Goal: Navigation & Orientation: Find specific page/section

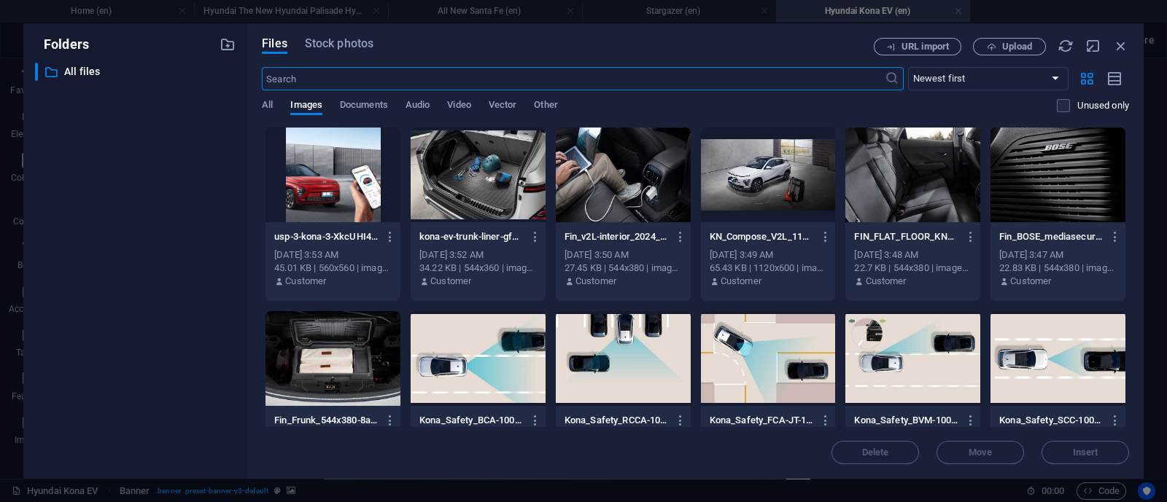
scroll to position [1968, 0]
click at [1123, 47] on icon "button" at bounding box center [1121, 46] width 16 height 16
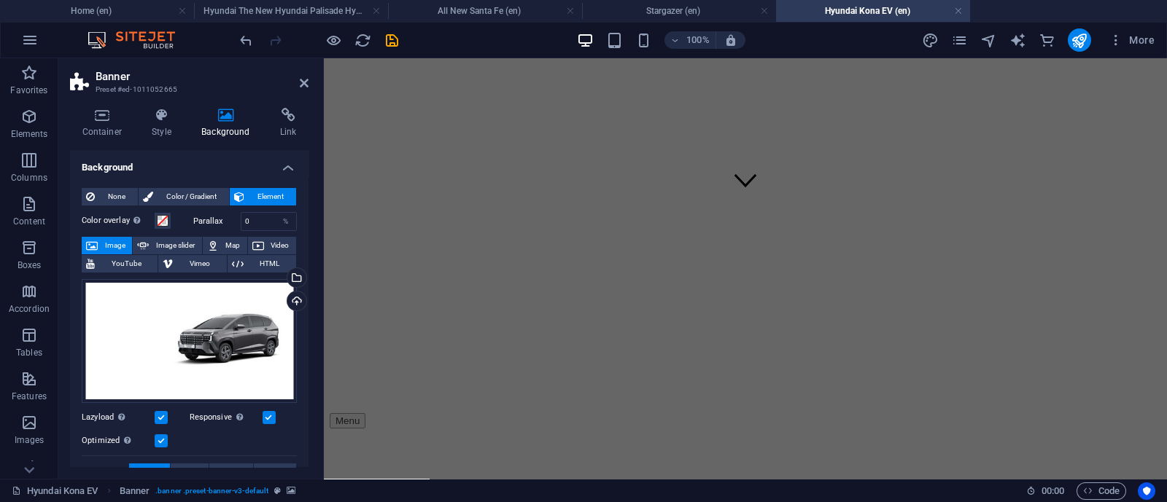
scroll to position [0, 0]
click at [171, 340] on div "Drag files here, click to choose files or select files from Files or our free s…" at bounding box center [189, 341] width 215 height 124
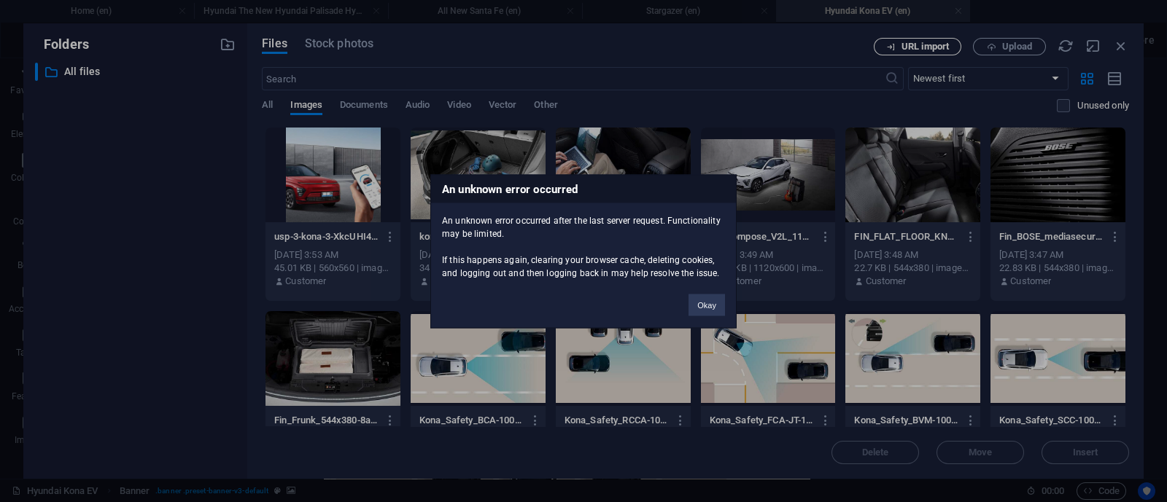
click at [924, 40] on div "An unknown error occurred An unknown error occurred after the last server reque…" at bounding box center [583, 251] width 1167 height 502
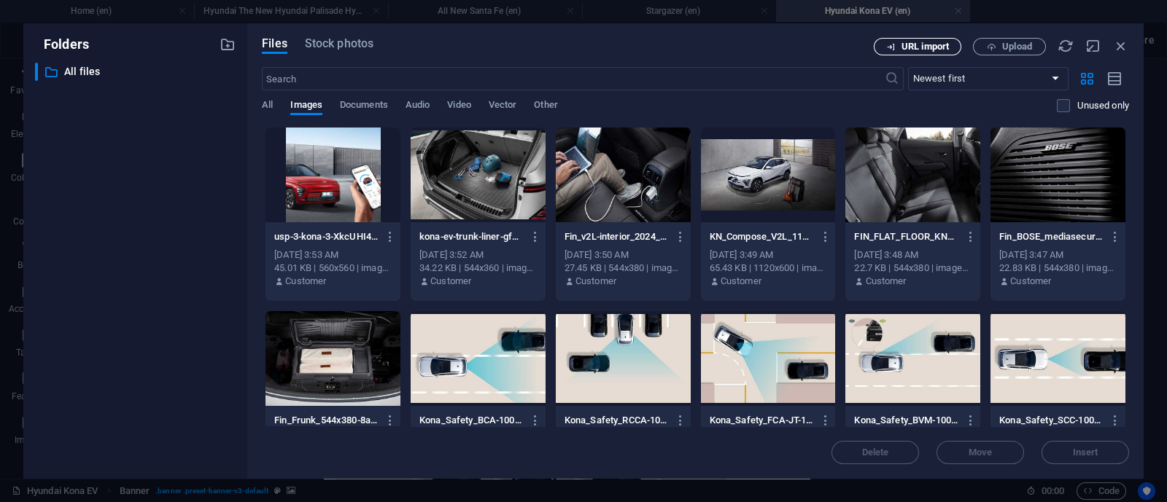
click at [927, 44] on span "URL import" at bounding box center [924, 46] width 47 height 9
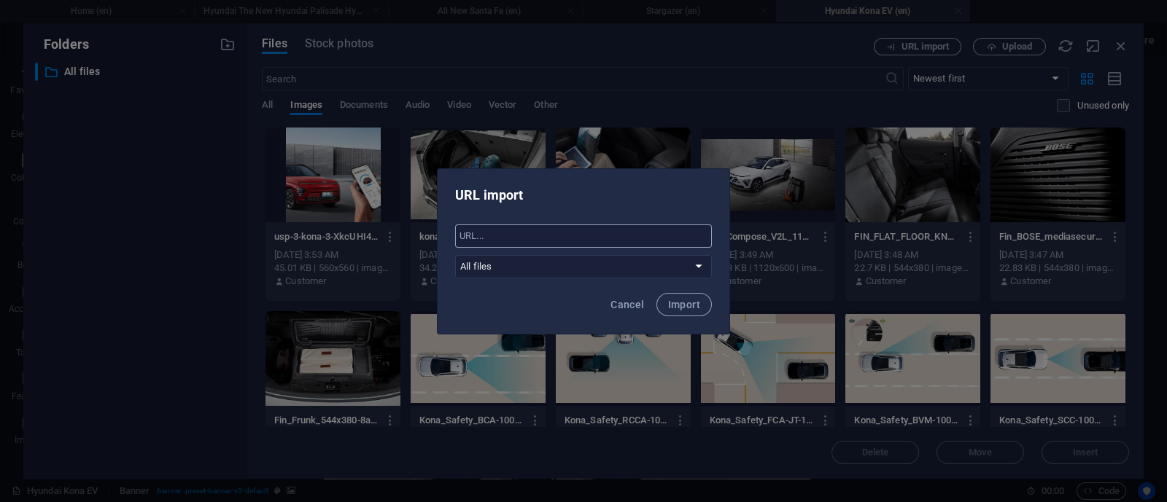
click at [645, 231] on input "text" at bounding box center [583, 236] width 257 height 23
paste input "data:image/jpeg;base64,/9j/4AAQSkZJRgABAQAAAQABAAD/2wCEAAkGBxMSEhUSExMWFhUXFRYX…"
type input "data:image/jpeg;base64,/9j/4AAQSkZJRgABAQAAAQABAAD/2wCEAAkGBxMSEhUSExMWFhUXFRYX…"
drag, startPoint x: 685, startPoint y: 305, endPoint x: 678, endPoint y: 315, distance: 12.1
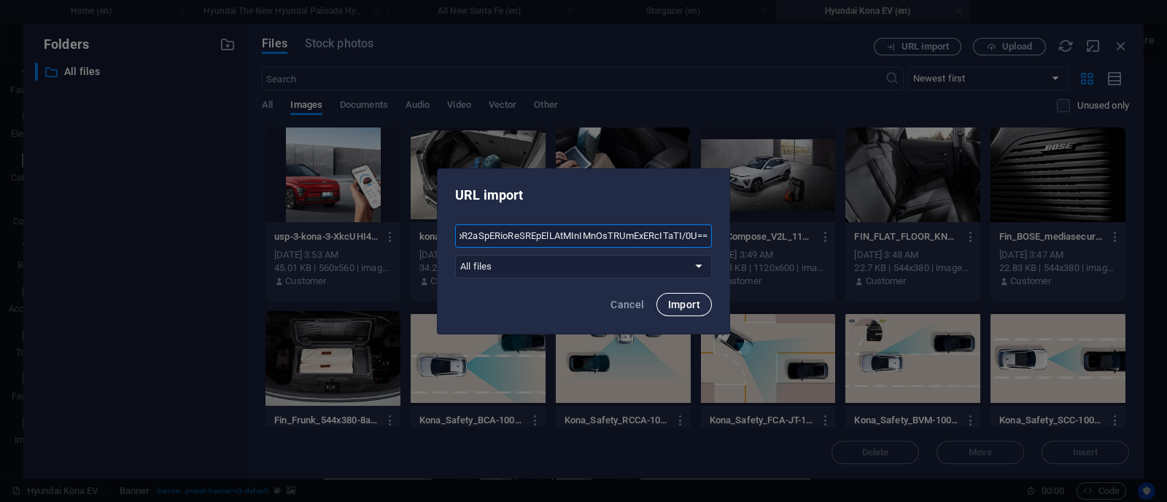
click at [684, 308] on span "Import" at bounding box center [684, 305] width 32 height 12
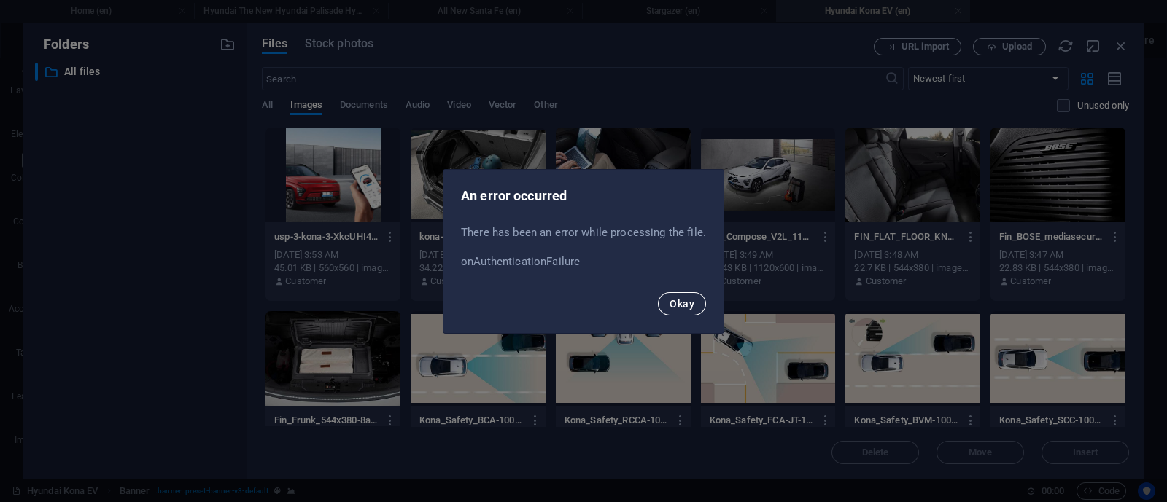
click at [669, 306] on span "Okay" at bounding box center [681, 304] width 25 height 12
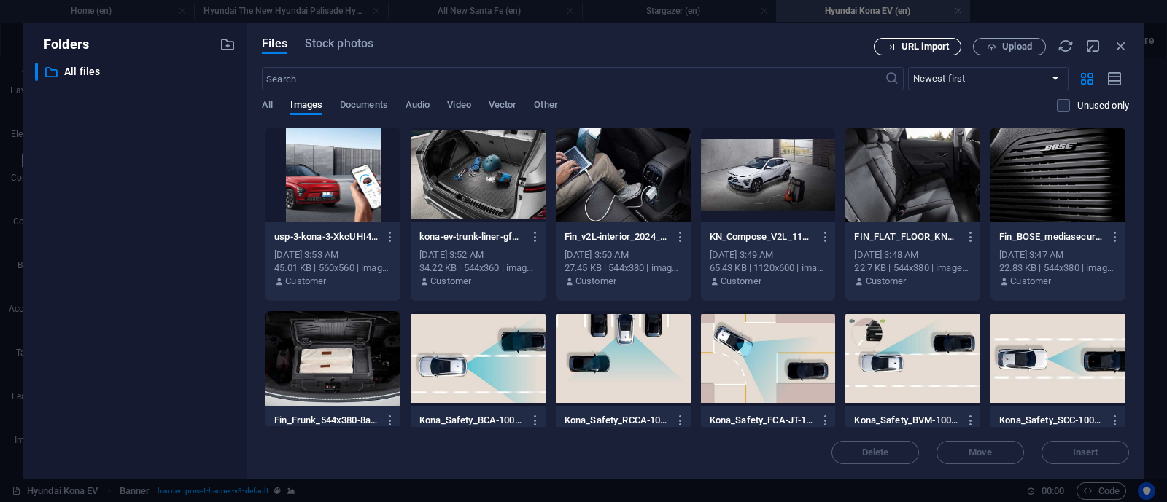
click at [917, 46] on span "URL import" at bounding box center [924, 46] width 47 height 9
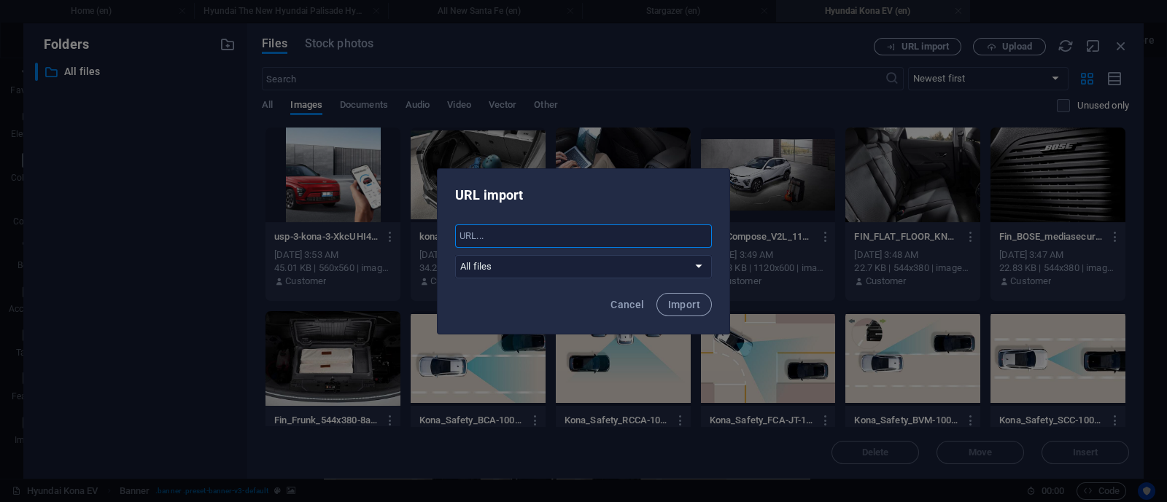
click at [556, 238] on input "text" at bounding box center [583, 236] width 257 height 23
paste input "data:image/jpeg;base64,/9j/4AAQSkZJRgABAQAAAQABAAD/2wCEAAkGBxMSEhUSExMWFhUXFRYX…"
type input "data:image/jpeg;base64,/9j/4AAQSkZJRgABAQAAAQABAAD/2wCEAAkGBxMSEhUSExMWFhUXFRYX…"
click at [675, 308] on span "Import" at bounding box center [684, 305] width 32 height 12
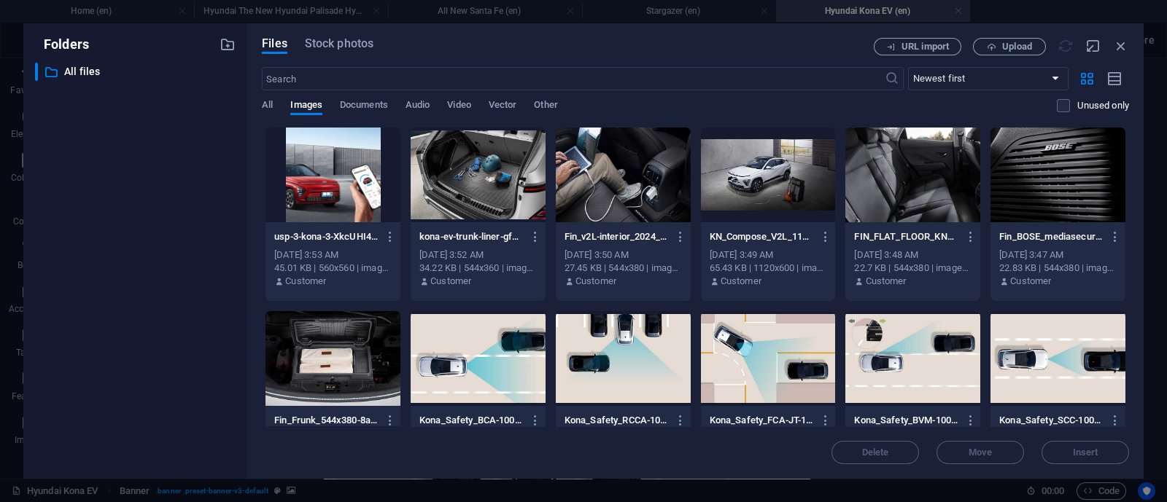
scroll to position [0, 0]
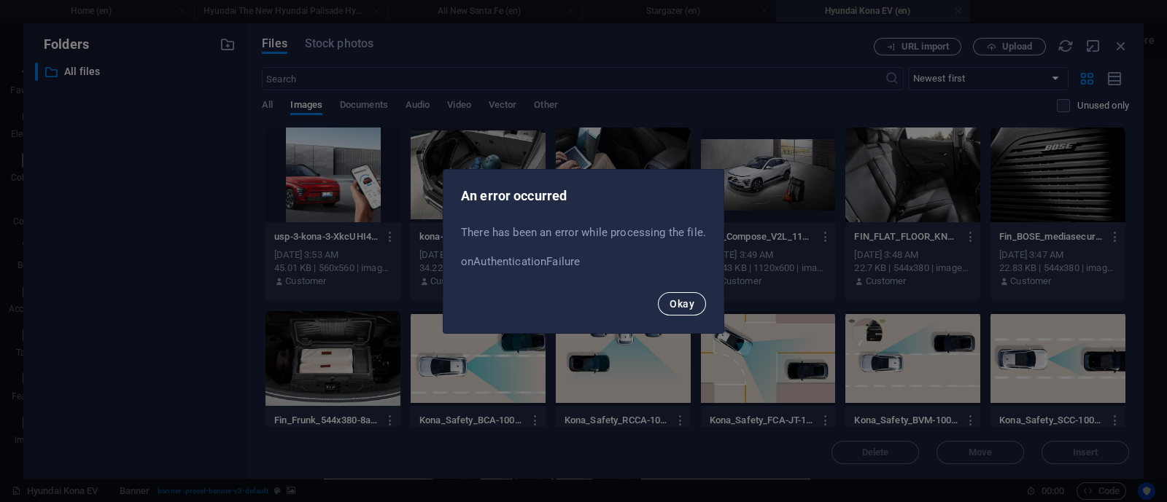
click at [695, 306] on button "Okay" at bounding box center [682, 303] width 48 height 23
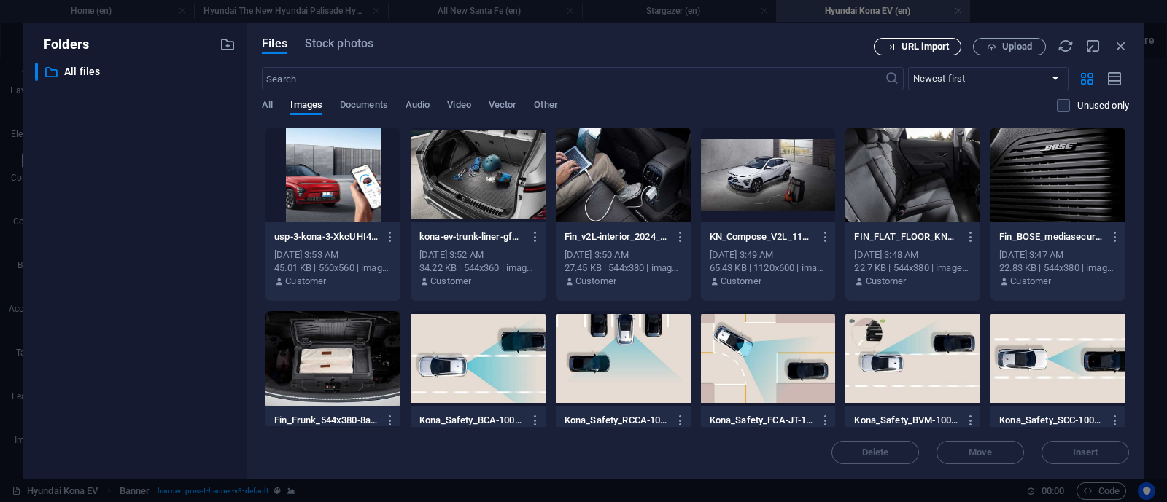
click at [919, 47] on span "URL import" at bounding box center [924, 46] width 47 height 9
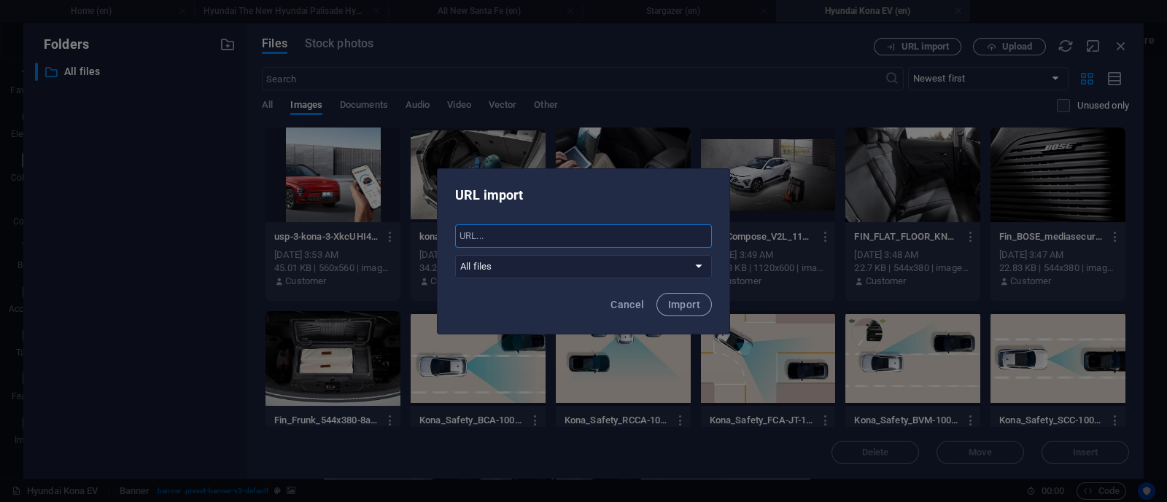
click at [610, 233] on input "text" at bounding box center [583, 236] width 257 height 23
paste input "data:image/jpeg;base64,/9j/4AAQSkZJRgABAQAAAQABAAD/2wCEAAkGBxMSEhUSExIWFRUVFRUV…"
type input "data:image/jpeg;base64,/9j/4AAQSkZJRgABAQAAAQABAAD/2wCEAAkGBxMSEhUSExIWFRUVFRUV…"
click at [686, 310] on span "Import" at bounding box center [684, 305] width 32 height 12
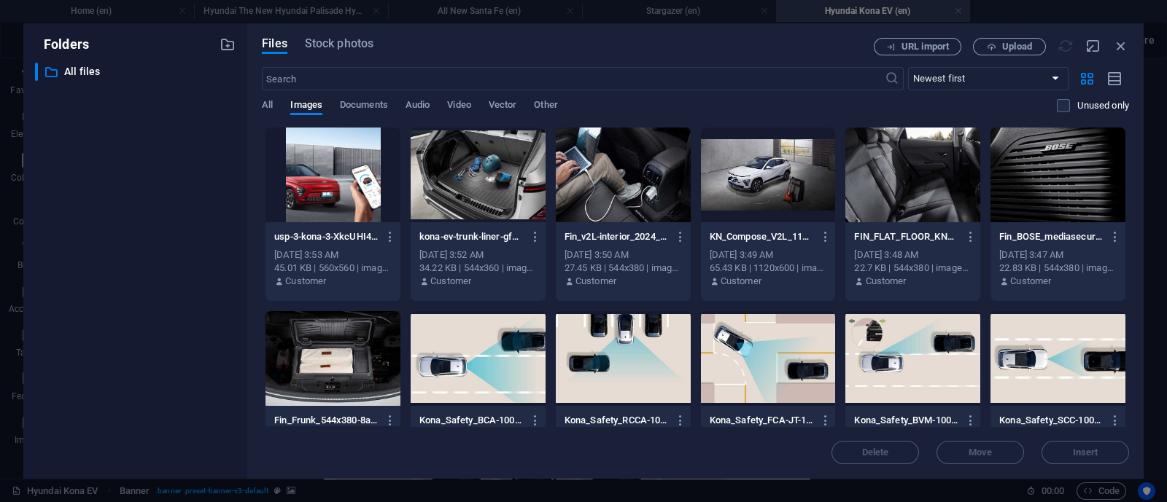
scroll to position [0, 0]
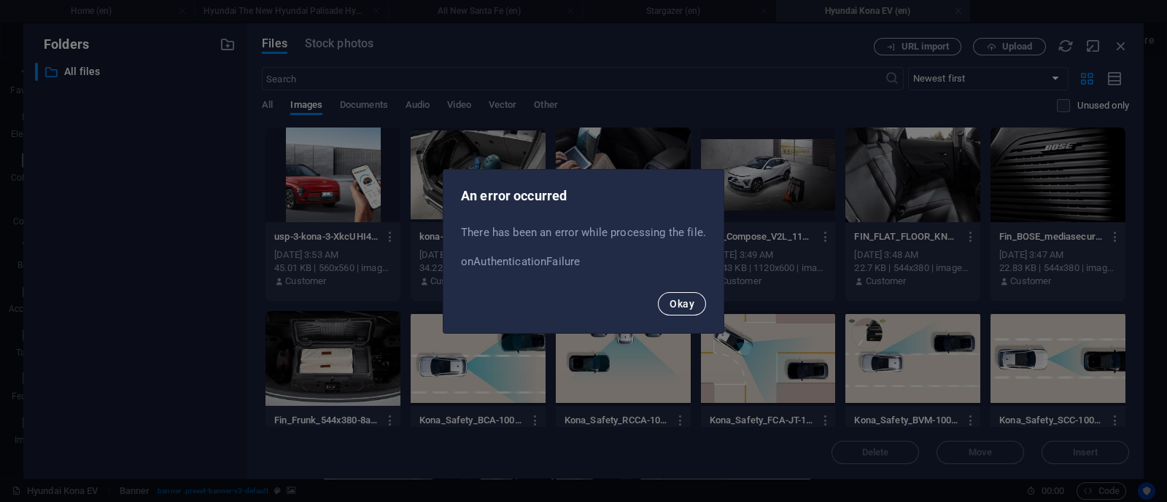
click at [669, 306] on span "Okay" at bounding box center [681, 304] width 25 height 12
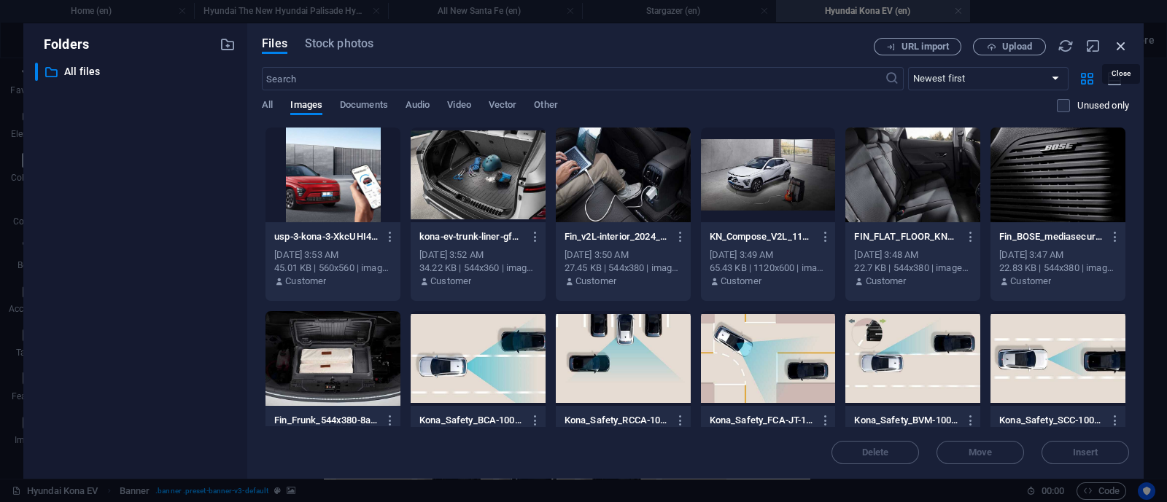
drag, startPoint x: 1121, startPoint y: 45, endPoint x: 251, endPoint y: 12, distance: 870.6
click at [1121, 45] on icon "button" at bounding box center [1121, 46] width 16 height 16
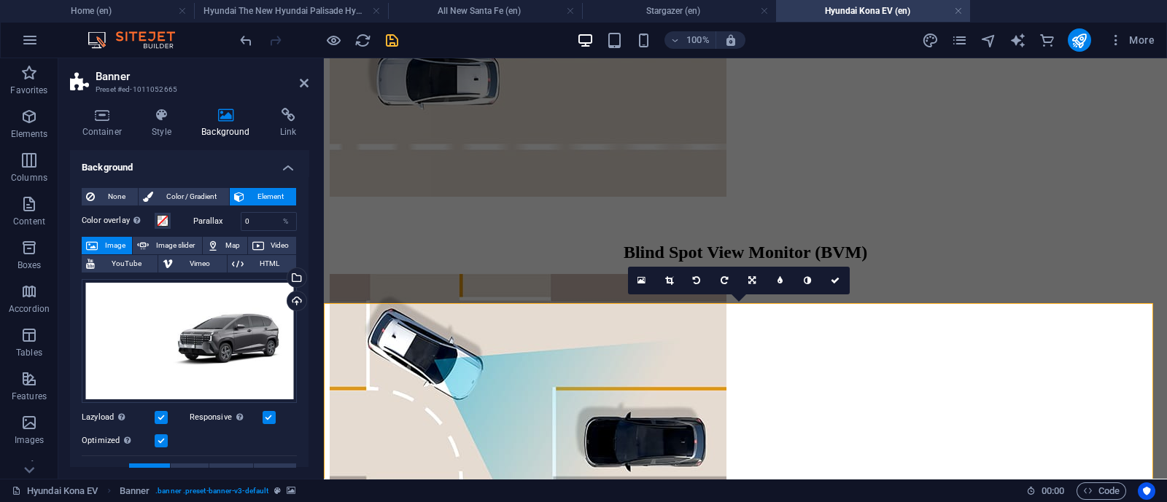
click at [381, 31] on div at bounding box center [318, 39] width 163 height 23
click at [388, 39] on icon "save" at bounding box center [392, 40] width 17 height 17
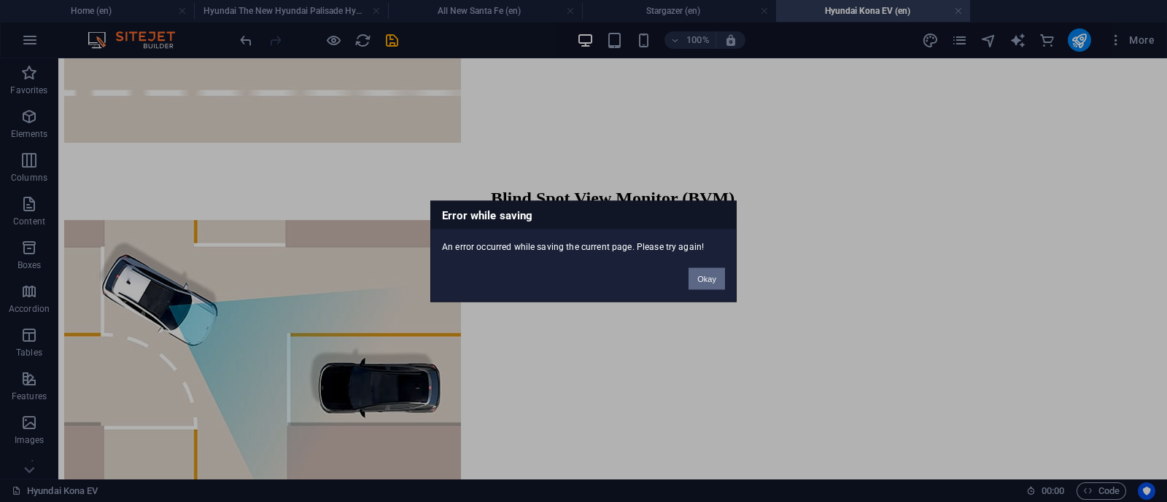
click at [705, 275] on button "Okay" at bounding box center [706, 279] width 36 height 22
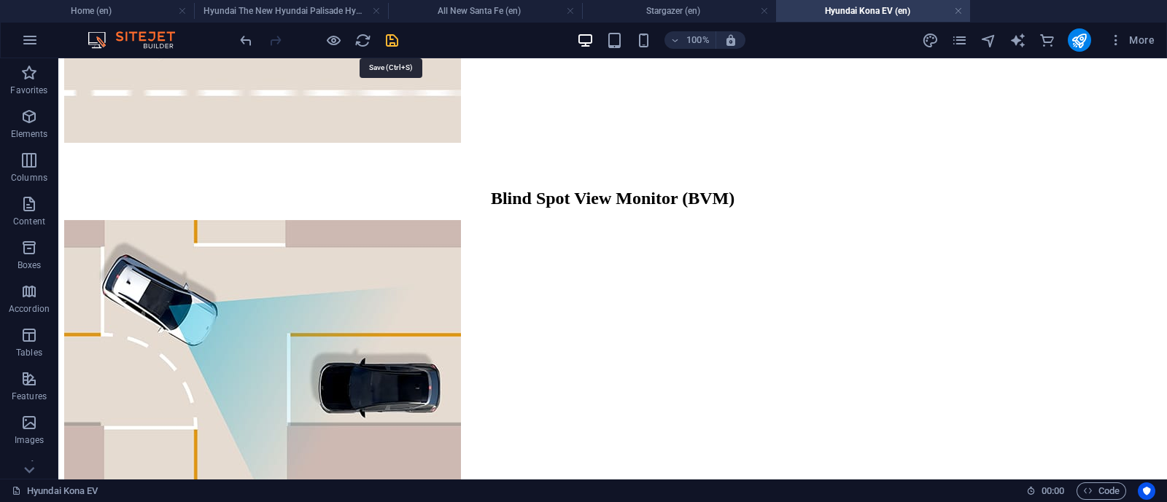
drag, startPoint x: 391, startPoint y: 33, endPoint x: 357, endPoint y: 18, distance: 36.9
click at [391, 33] on icon "save" at bounding box center [392, 40] width 17 height 17
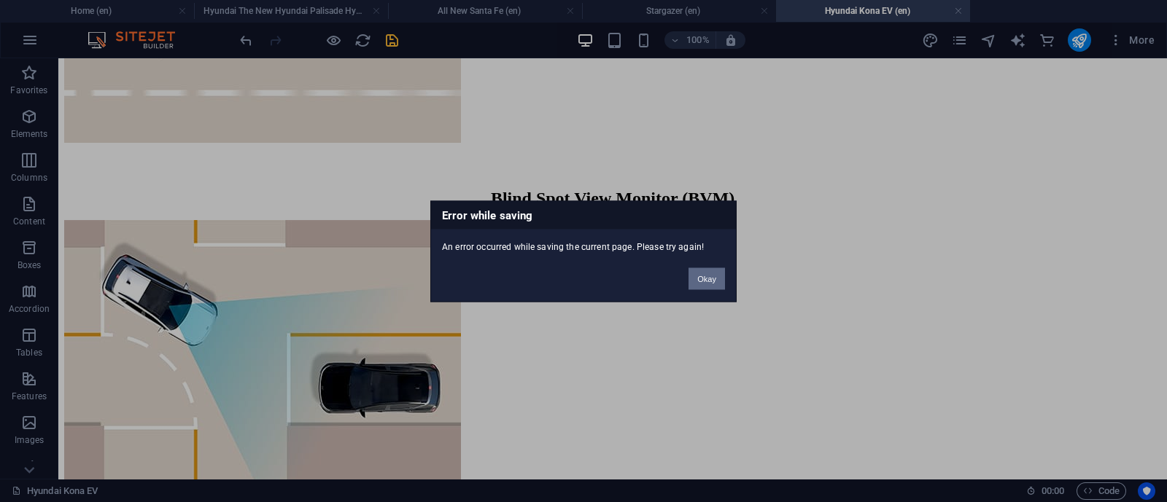
click at [700, 279] on button "Okay" at bounding box center [706, 279] width 36 height 22
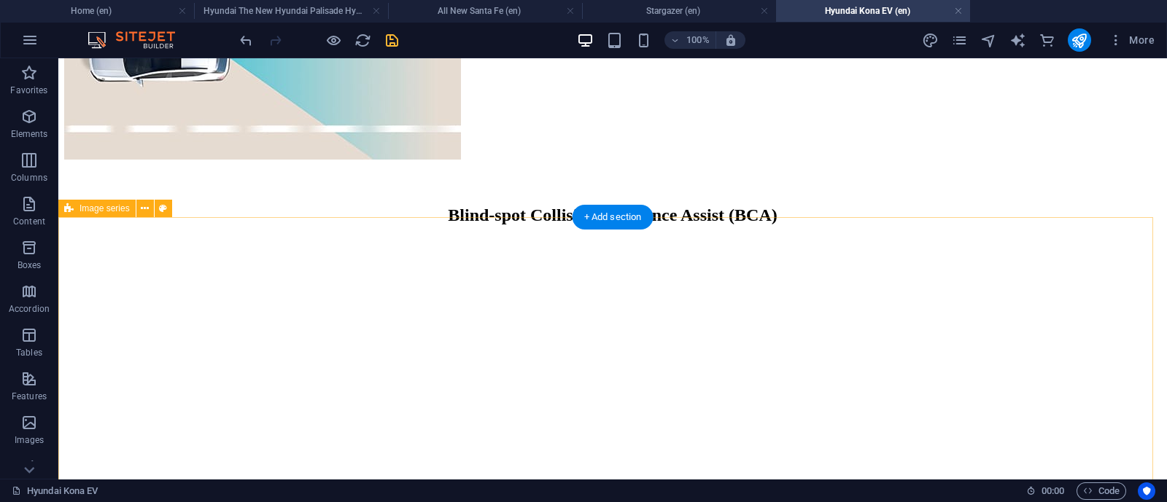
scroll to position [2428, 0]
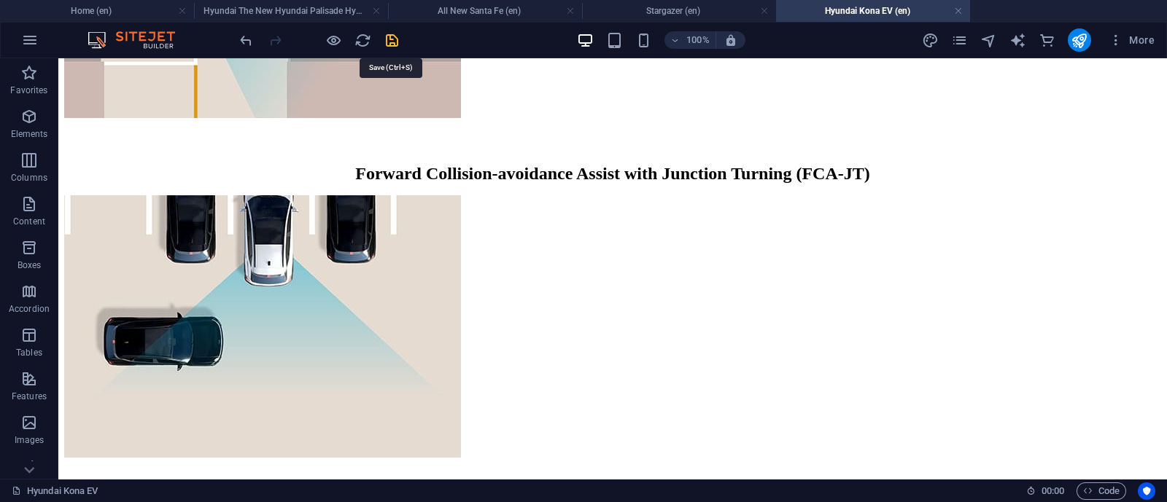
click at [392, 43] on icon "save" at bounding box center [392, 40] width 17 height 17
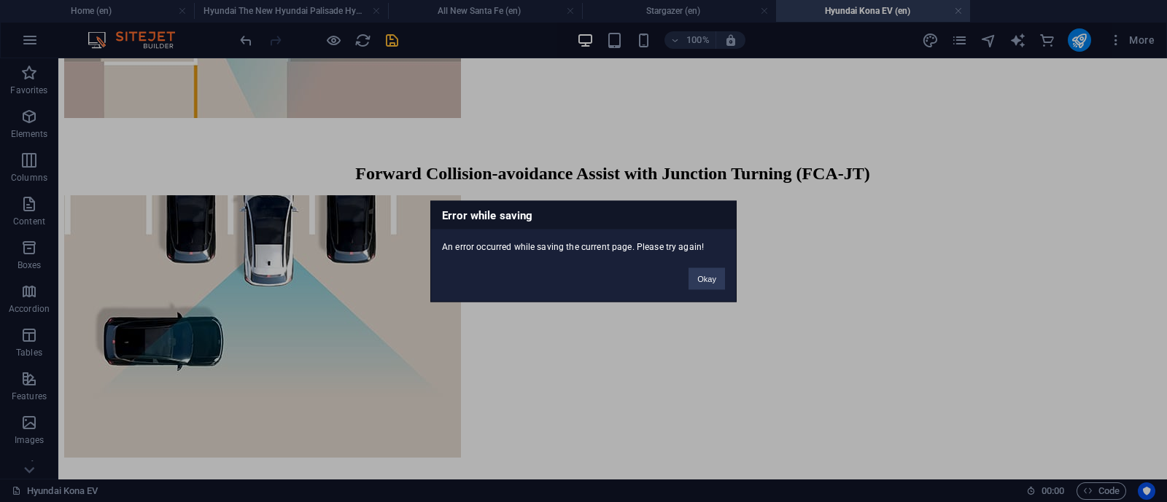
click at [707, 290] on div "Error while saving An error occurred while saving the current page. Please try …" at bounding box center [583, 251] width 306 height 101
click at [707, 284] on button "Okay" at bounding box center [706, 279] width 36 height 22
click at [700, 281] on button "Okay" at bounding box center [706, 279] width 36 height 22
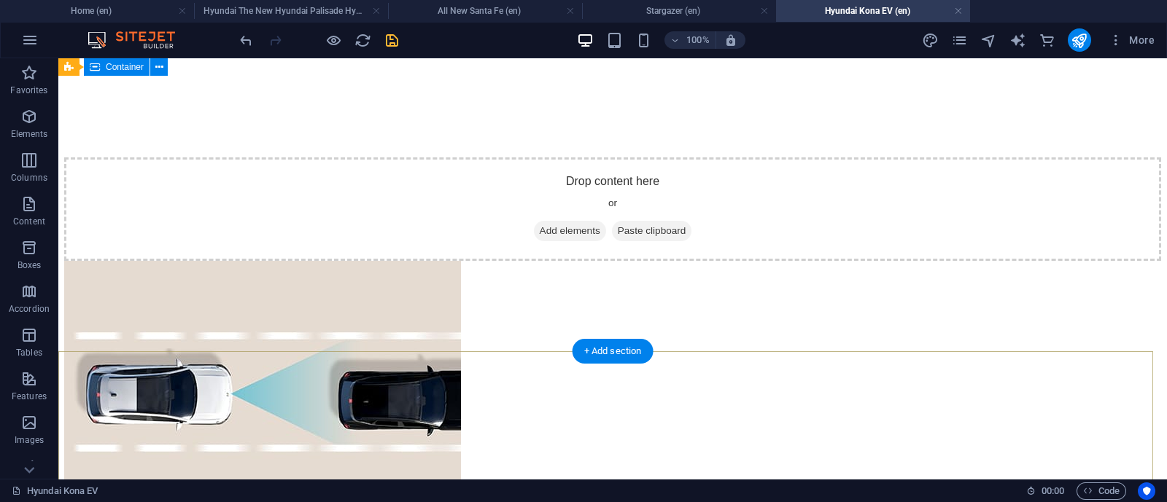
scroll to position [0, 0]
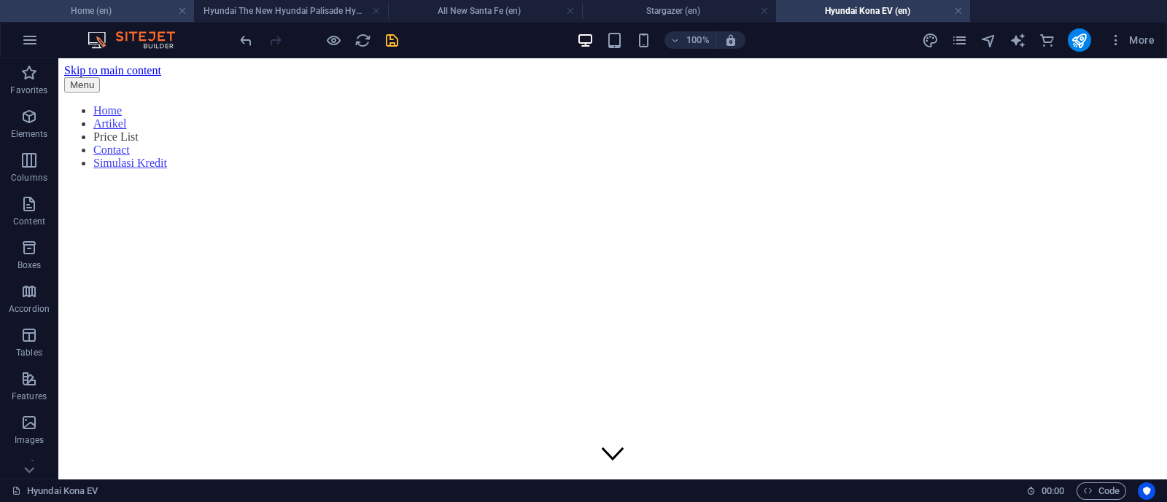
click at [98, 12] on h4 "Home (en)" at bounding box center [97, 11] width 194 height 16
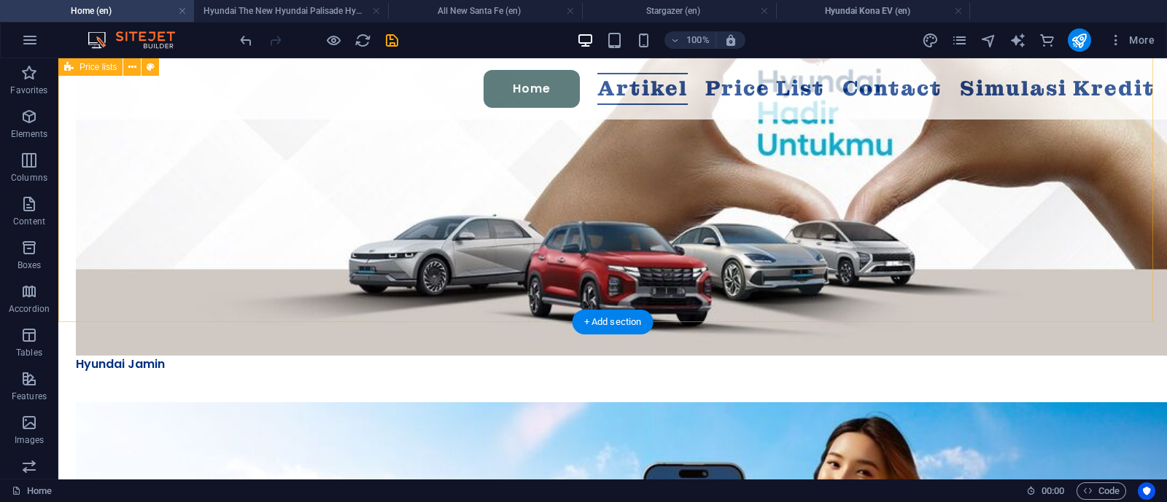
scroll to position [802, 0]
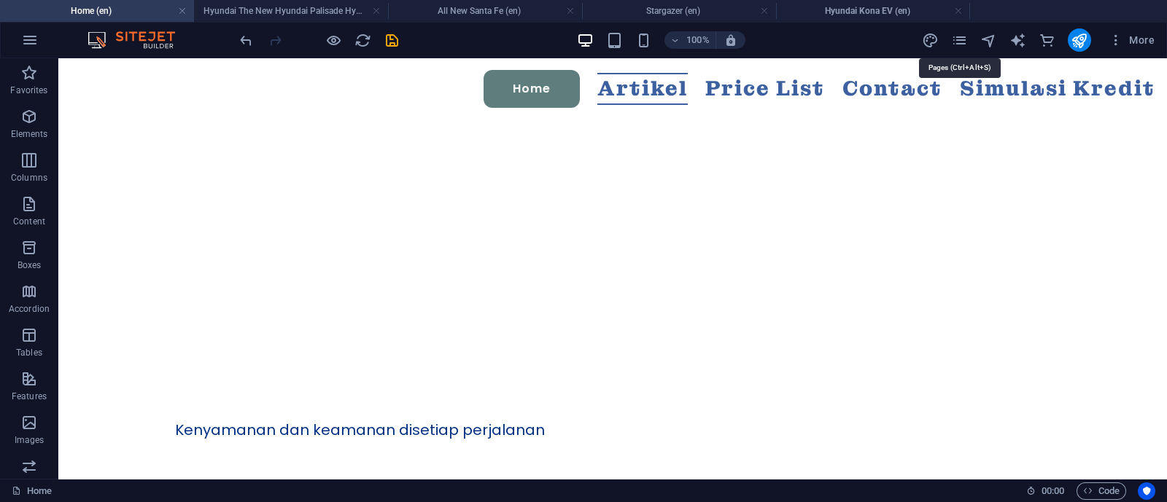
drag, startPoint x: 966, startPoint y: 42, endPoint x: 959, endPoint y: 50, distance: 10.4
click at [966, 42] on icon "pages" at bounding box center [959, 40] width 17 height 17
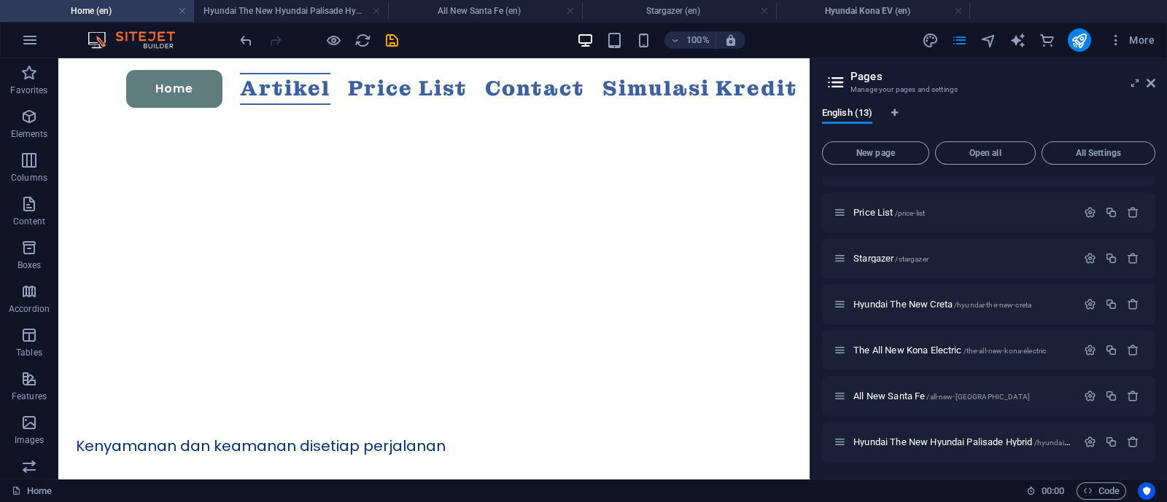
scroll to position [0, 0]
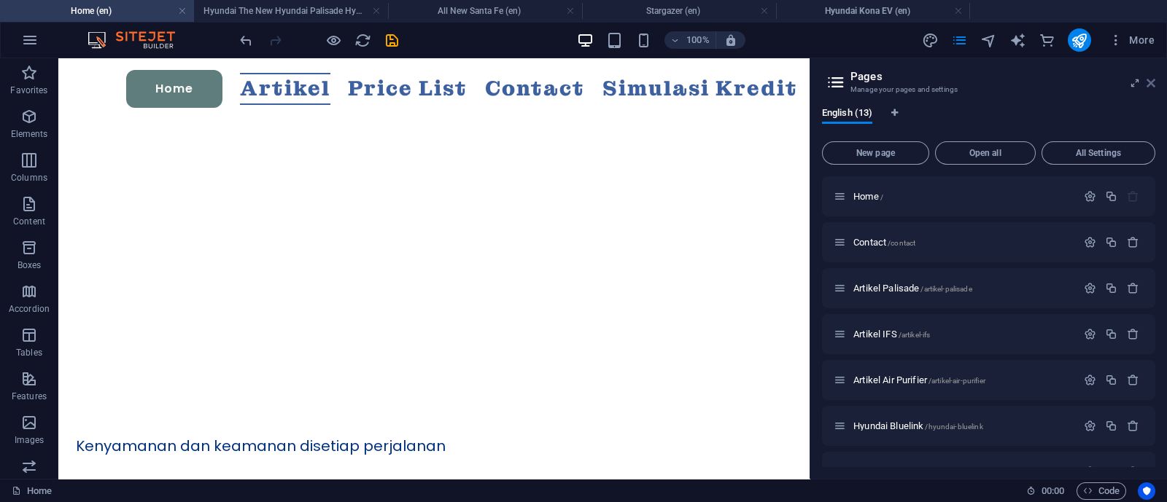
click at [1154, 85] on icon at bounding box center [1150, 83] width 9 height 12
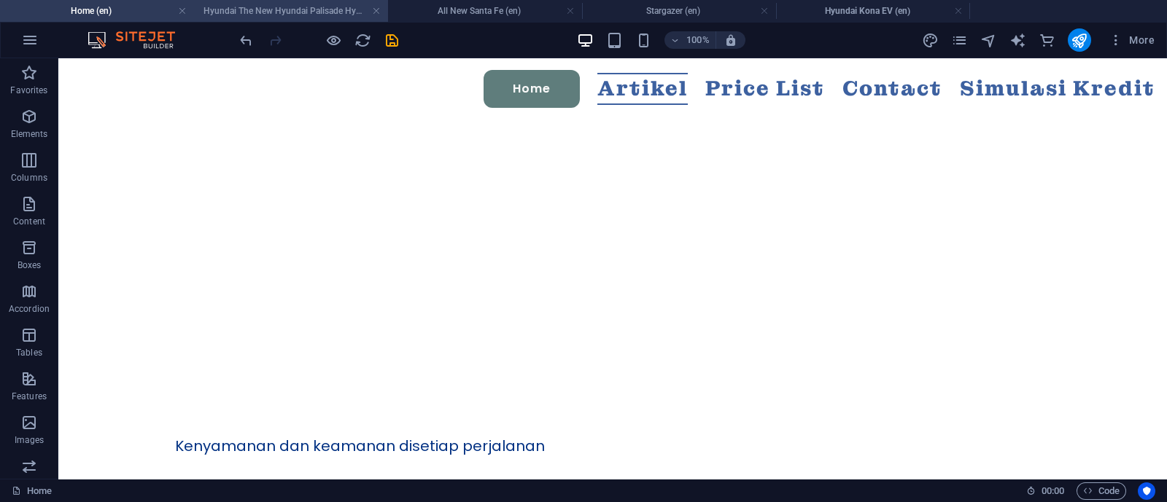
scroll to position [802, 0]
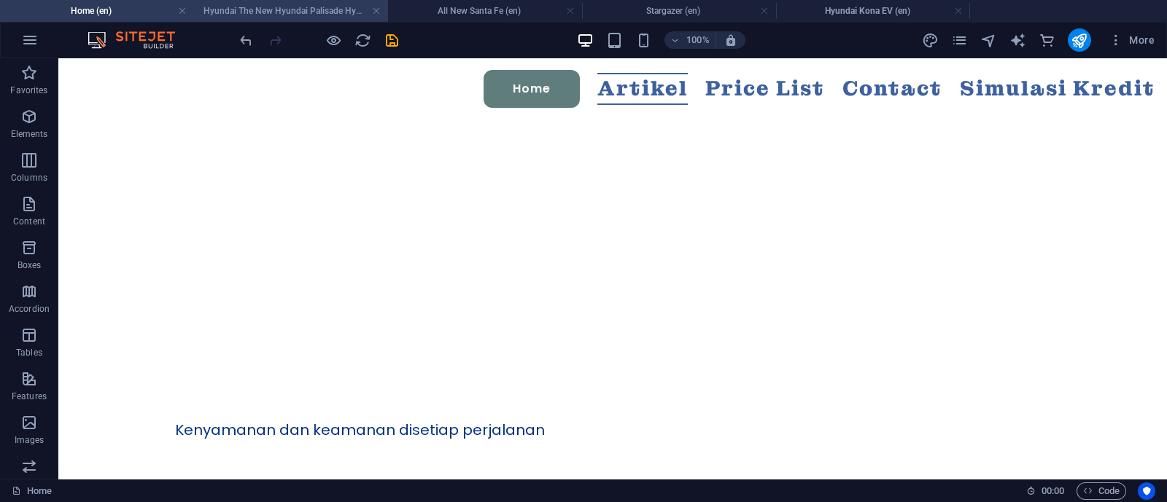
drag, startPoint x: 323, startPoint y: 11, endPoint x: 438, endPoint y: 18, distance: 115.4
click at [323, 11] on h4 "Hyundai The New Hyundai Palisade Hybrid (en)" at bounding box center [291, 11] width 194 height 16
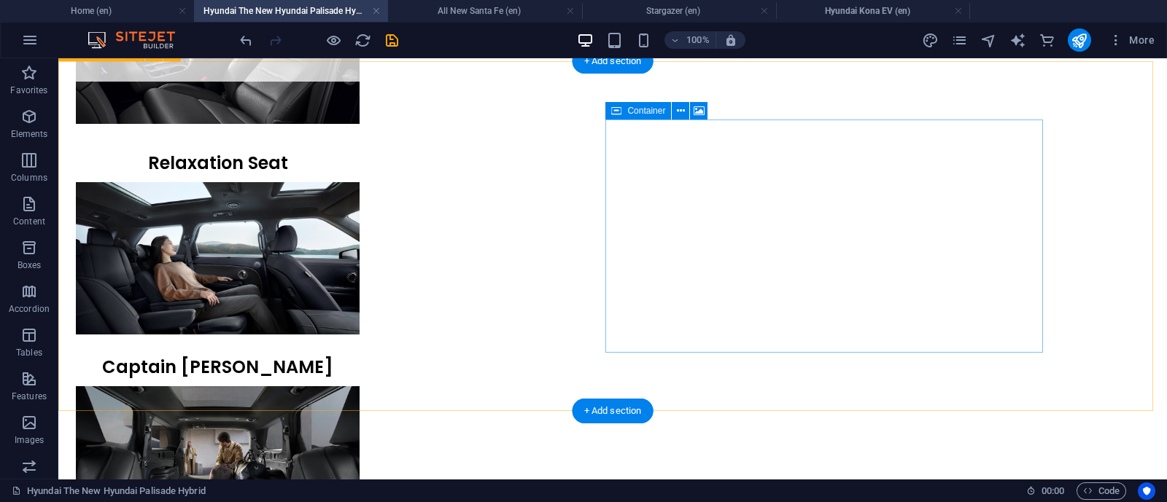
scroll to position [3040, 0]
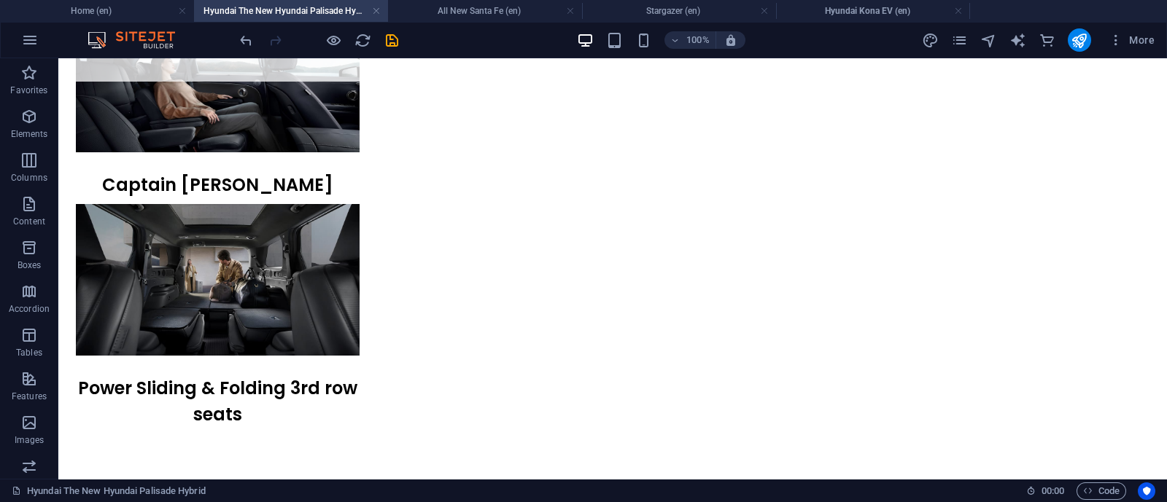
click at [330, 28] on div at bounding box center [318, 39] width 163 height 23
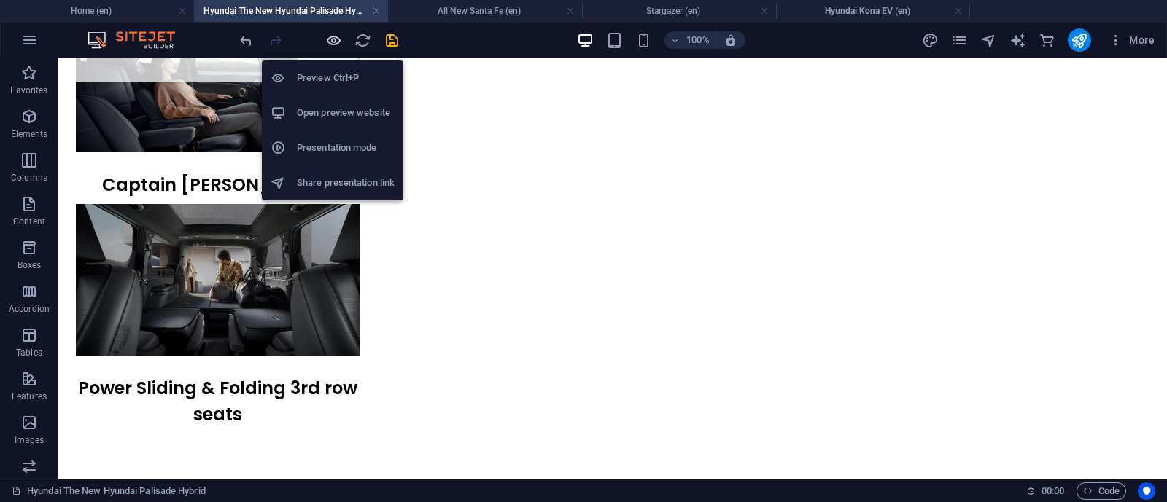
click at [326, 41] on icon "button" at bounding box center [333, 40] width 17 height 17
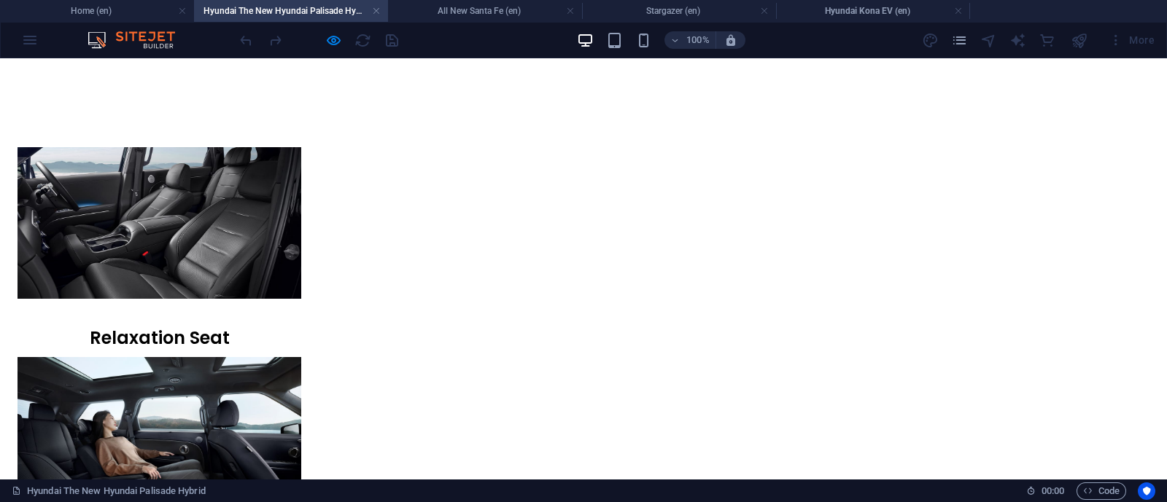
scroll to position [2281, 0]
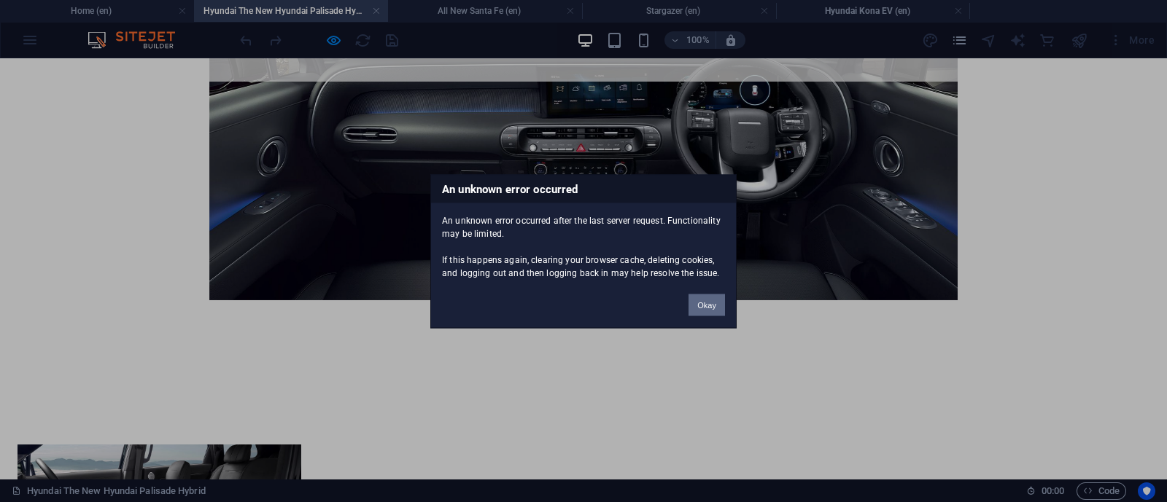
click at [700, 307] on button "Okay" at bounding box center [706, 305] width 36 height 22
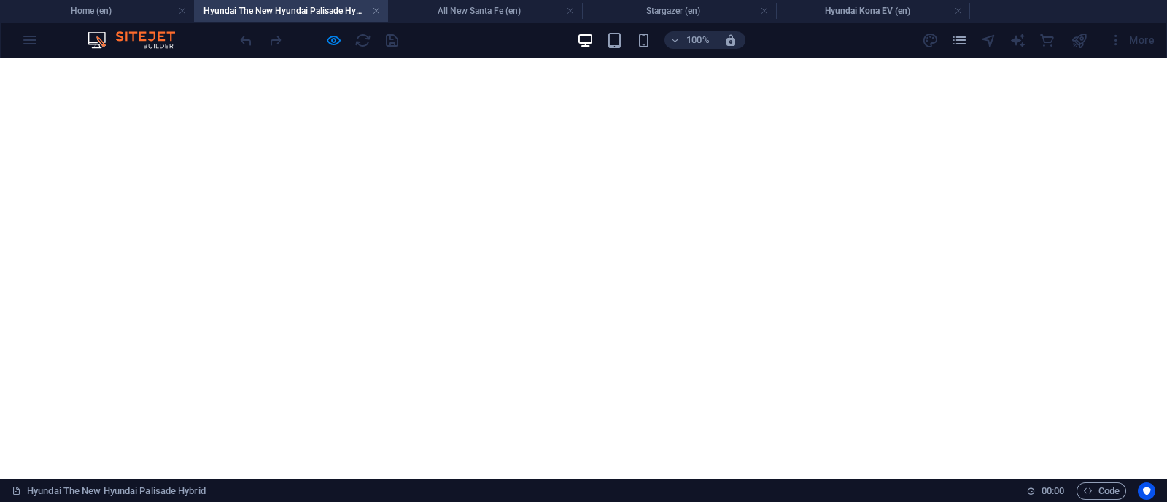
scroll to position [0, 0]
click at [475, 5] on h4 "All New Santa Fe (en)" at bounding box center [485, 11] width 194 height 16
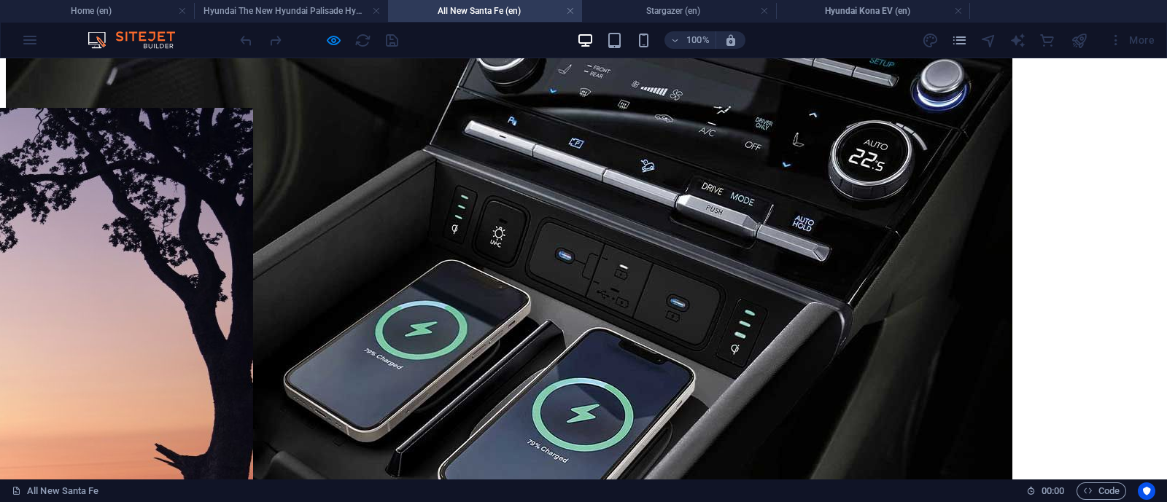
scroll to position [2796, 0]
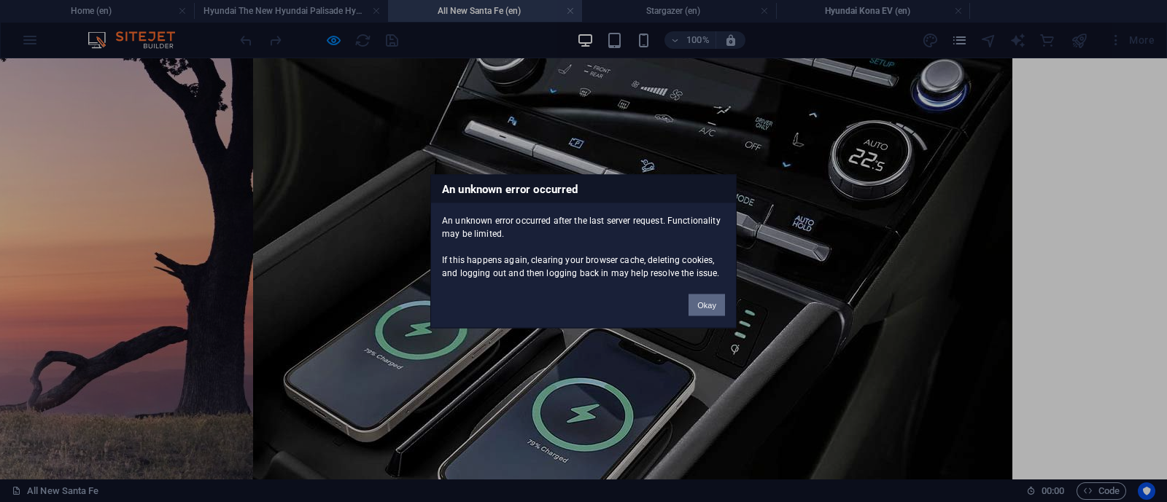
click at [709, 313] on button "Okay" at bounding box center [706, 305] width 36 height 22
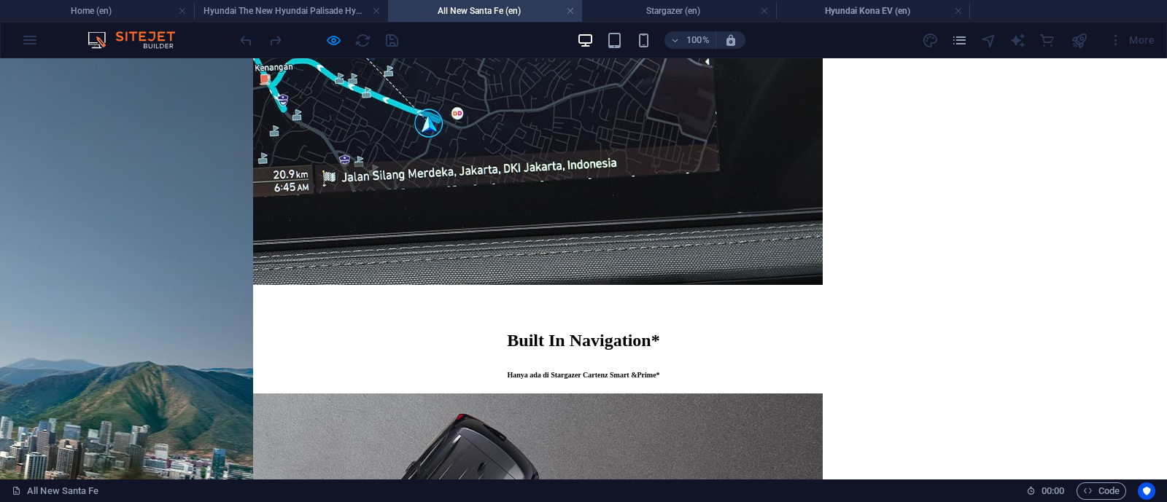
scroll to position [699, 0]
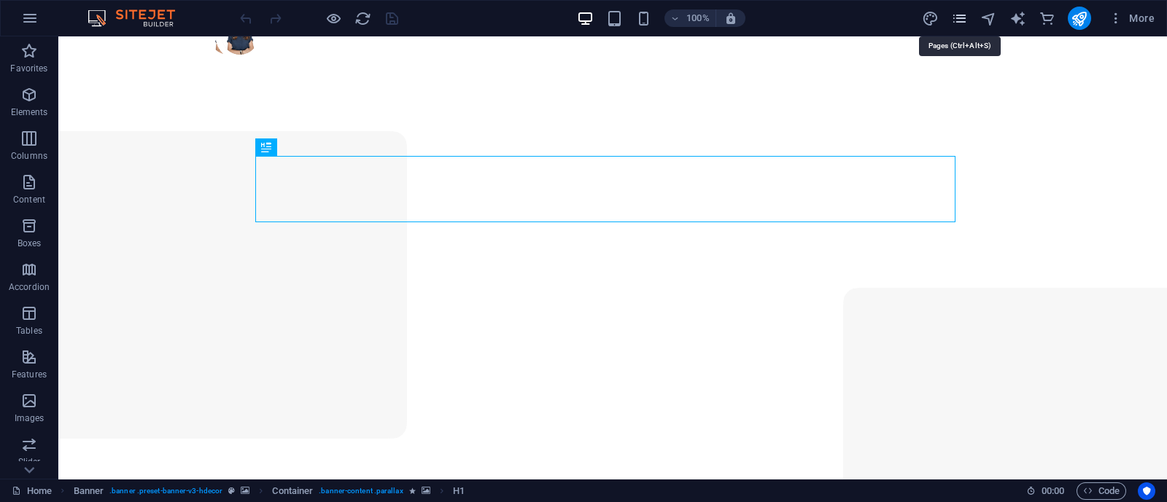
click at [958, 11] on icon "pages" at bounding box center [959, 18] width 17 height 17
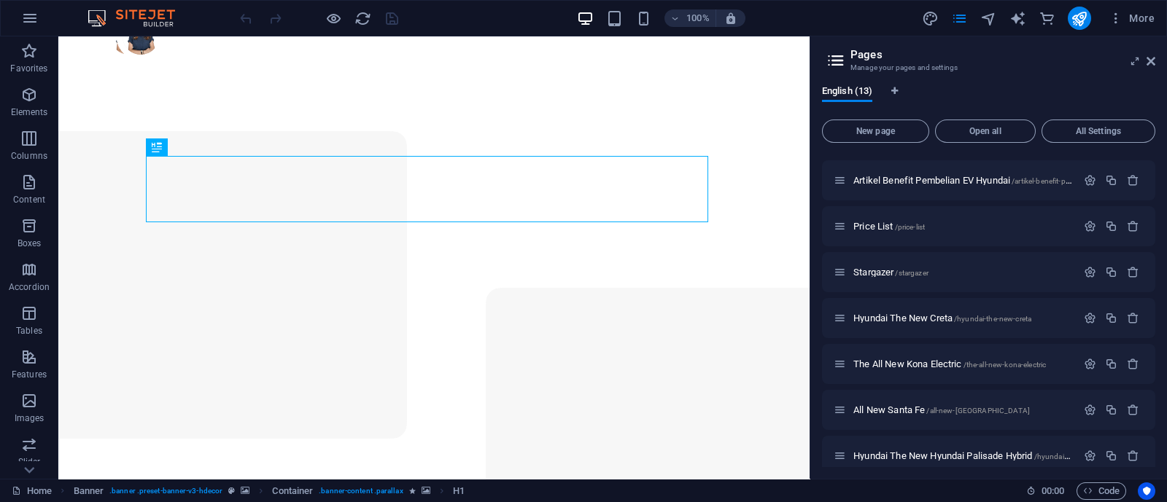
scroll to position [284, 0]
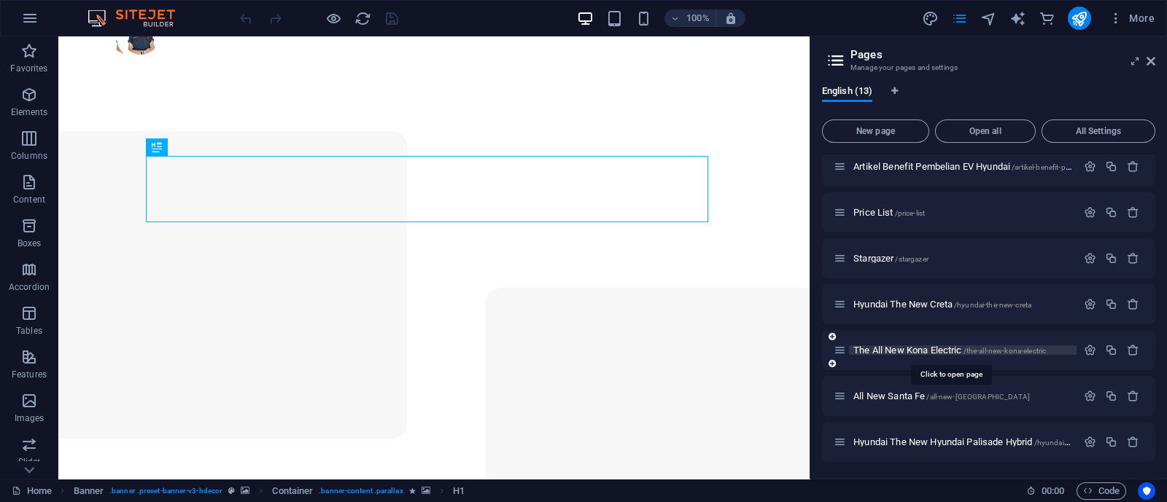
click at [941, 348] on span "The All New Kona Electric /the-all-new-kona-electric" at bounding box center [949, 350] width 193 height 11
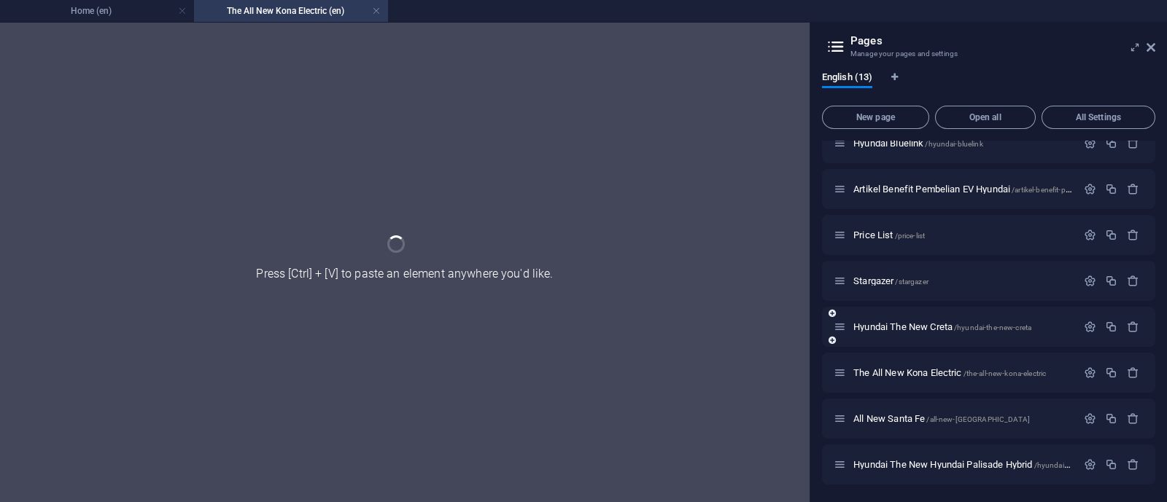
scroll to position [246, 0]
click at [941, 347] on div "Home / Contact /contact Artikel Palisade /artikel-palisade Artikel IFS /artikel…" at bounding box center [988, 190] width 333 height 591
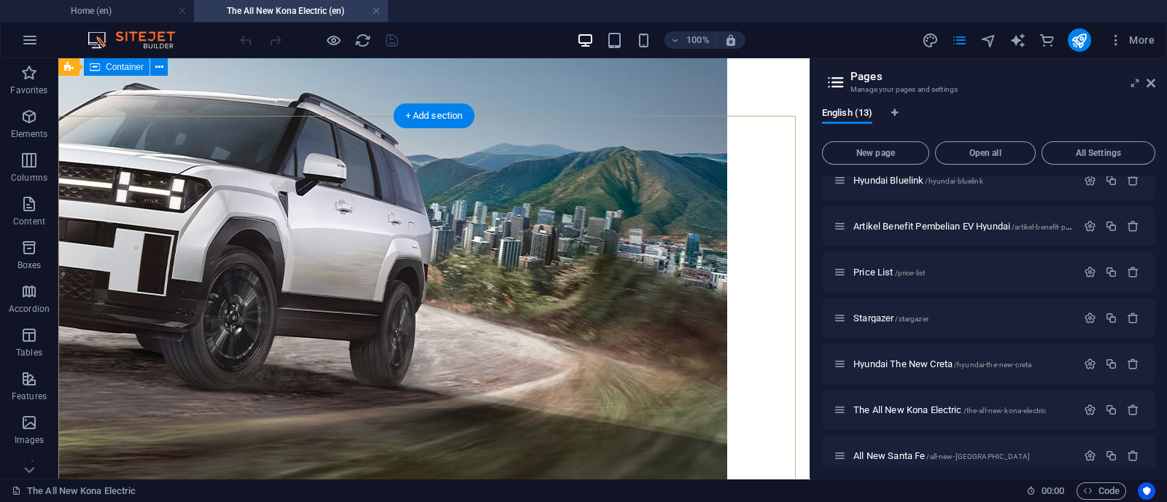
scroll to position [2533, 0]
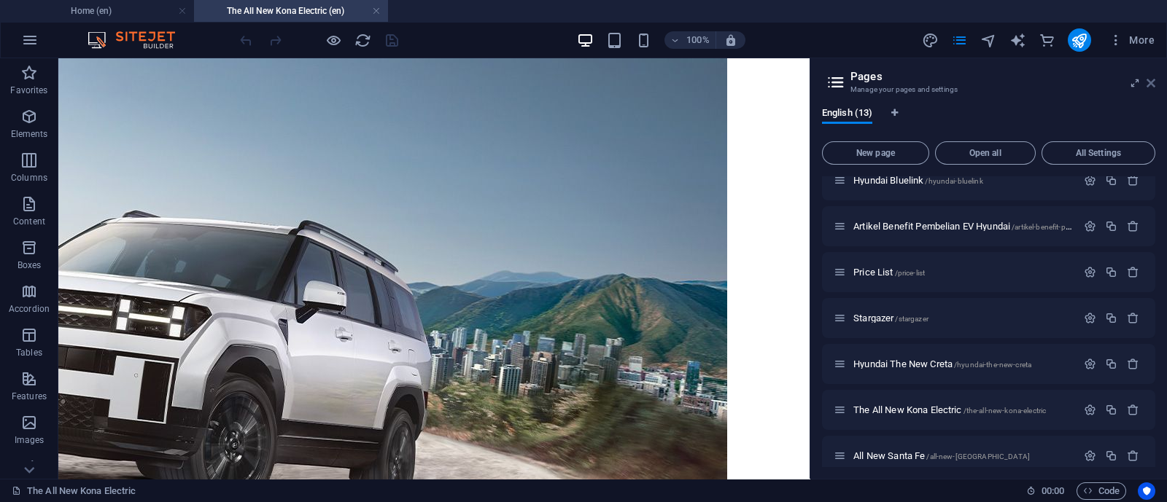
click at [1152, 85] on icon at bounding box center [1150, 83] width 9 height 12
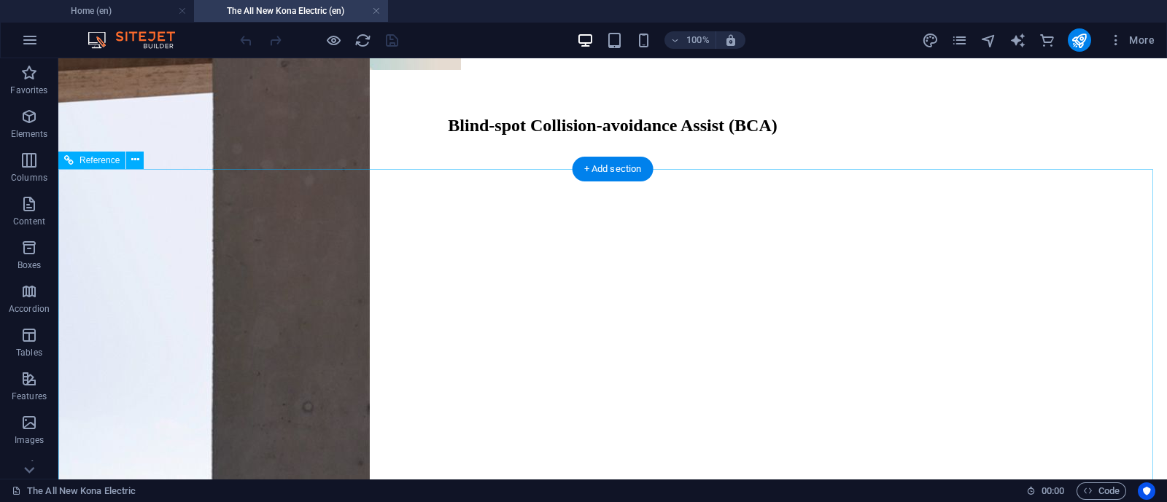
scroll to position [3353, 0]
